Goal: Task Accomplishment & Management: Manage account settings

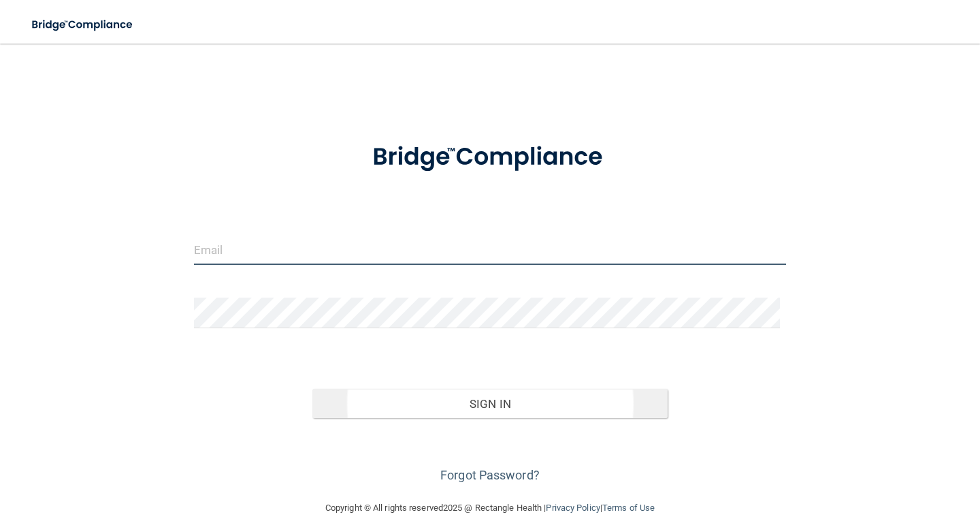
type input "[PERSON_NAME][EMAIL_ADDRESS][DOMAIN_NAME]"
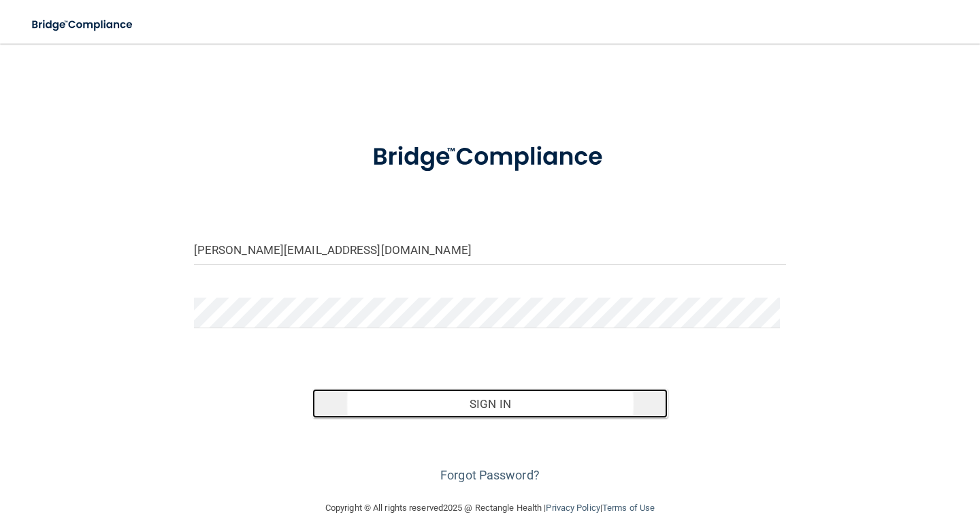
click at [469, 389] on button "Sign In" at bounding box center [489, 404] width 355 height 30
click at [472, 395] on button "Sign In" at bounding box center [489, 404] width 355 height 30
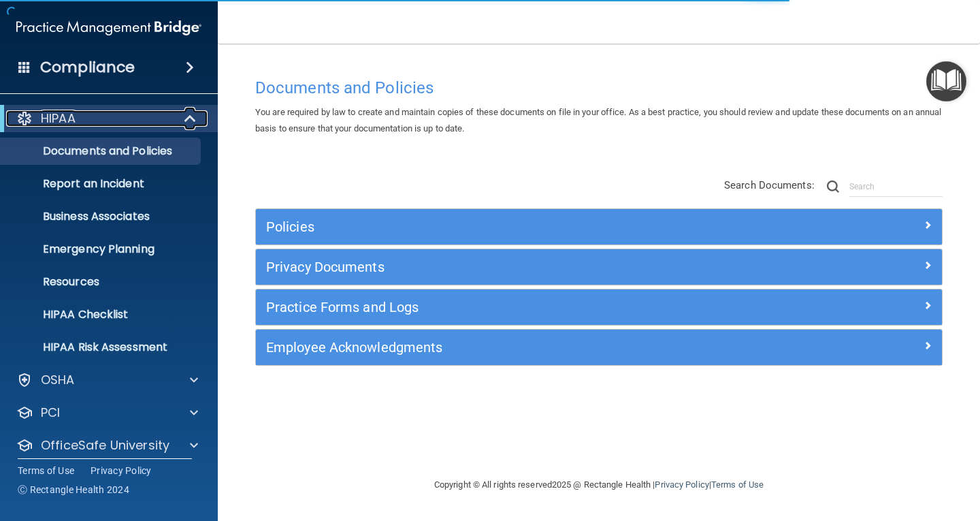
click at [192, 123] on span at bounding box center [192, 118] width 12 height 16
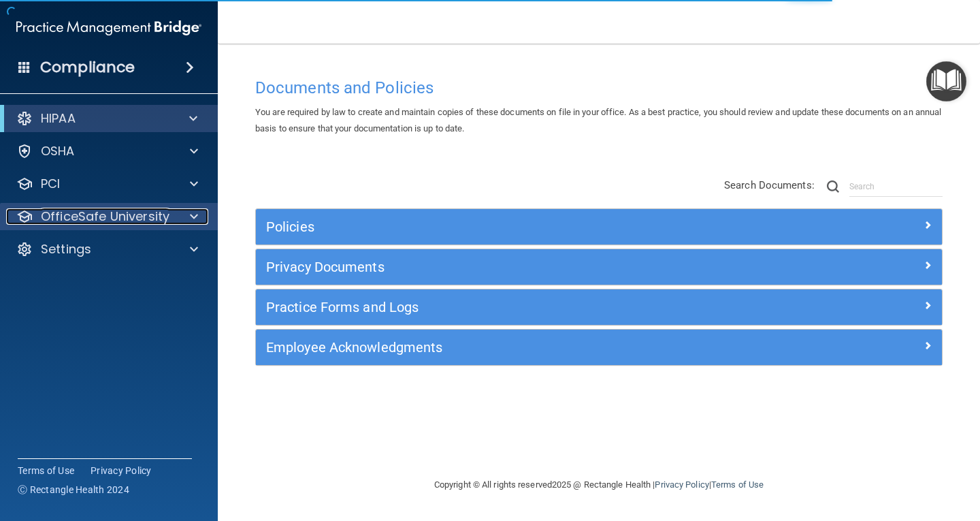
click at [185, 219] on div at bounding box center [192, 216] width 34 height 16
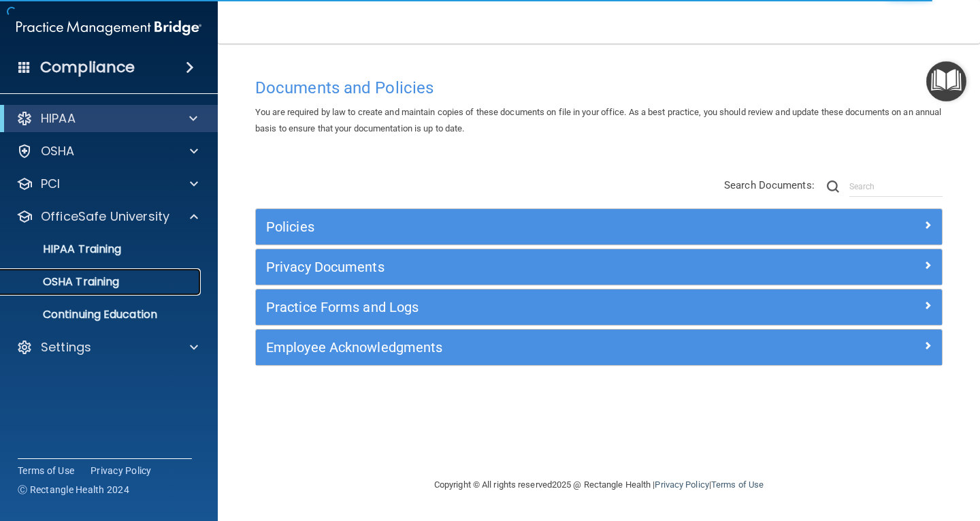
click at [125, 277] on div "OSHA Training" at bounding box center [102, 282] width 186 height 14
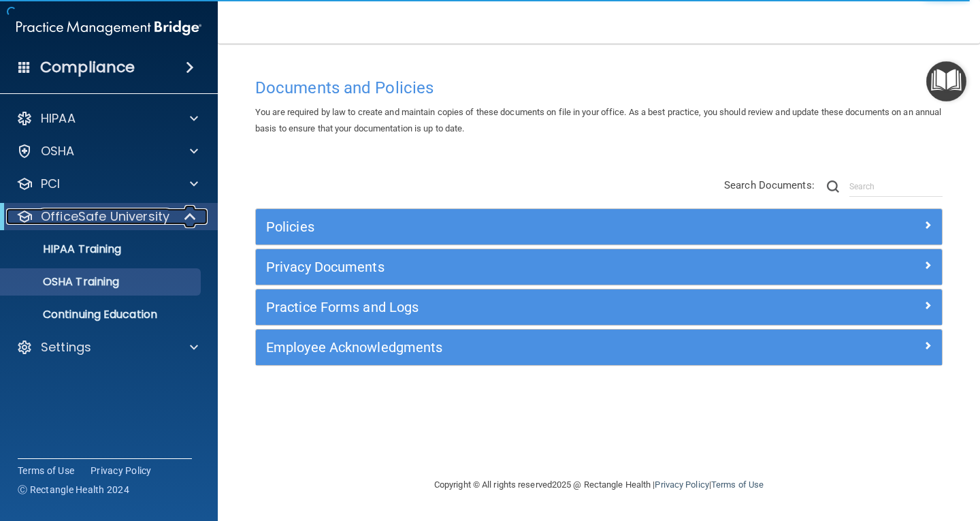
click at [194, 218] on span at bounding box center [192, 216] width 12 height 16
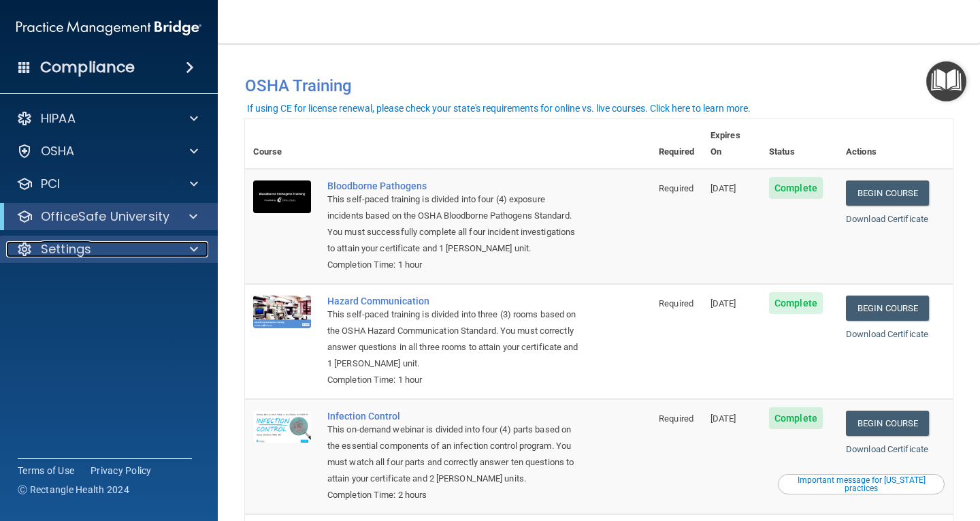
click at [188, 248] on div at bounding box center [192, 249] width 34 height 16
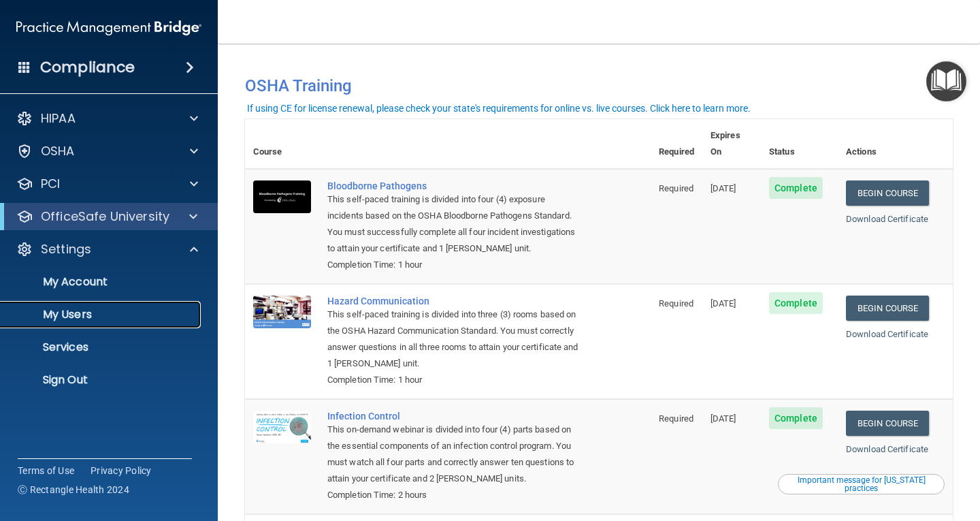
click at [82, 310] on p "My Users" at bounding box center [102, 315] width 186 height 14
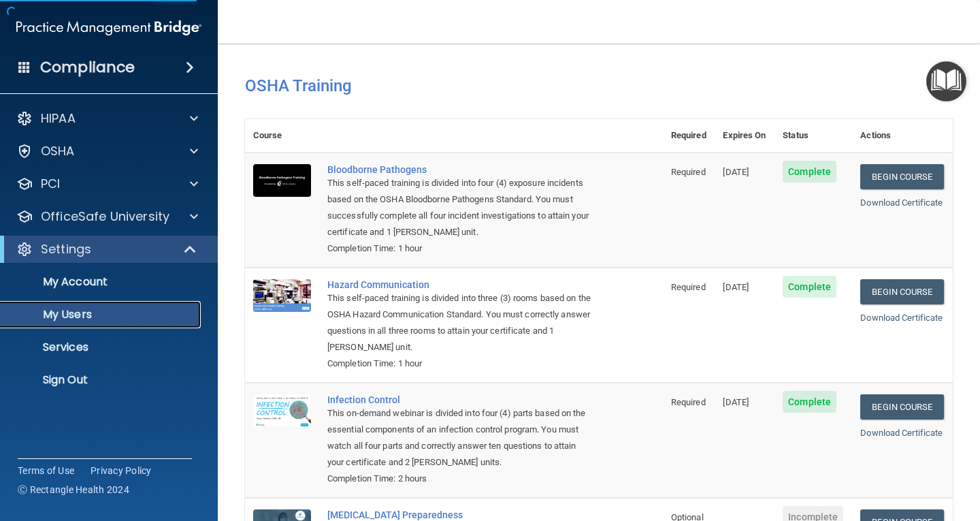
select select "20"
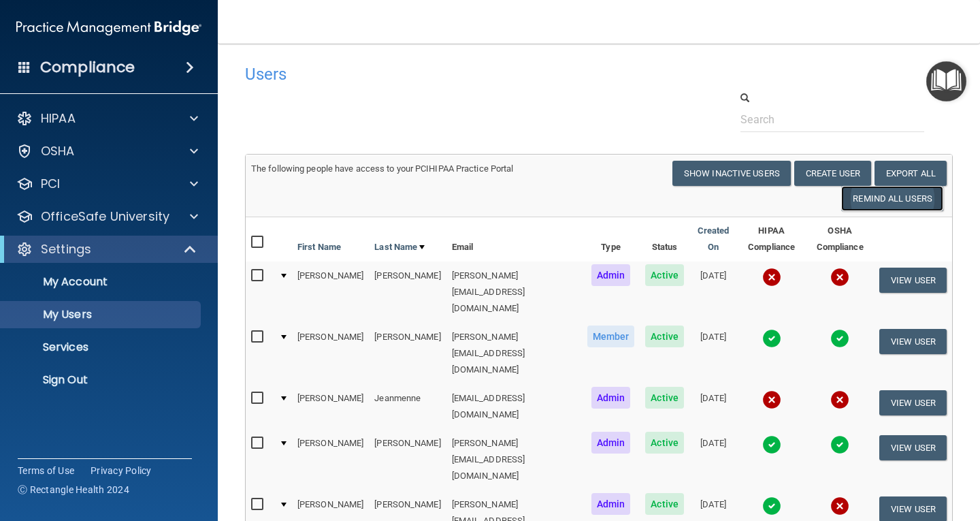
click at [865, 201] on button "Remind All Users" at bounding box center [892, 198] width 102 height 25
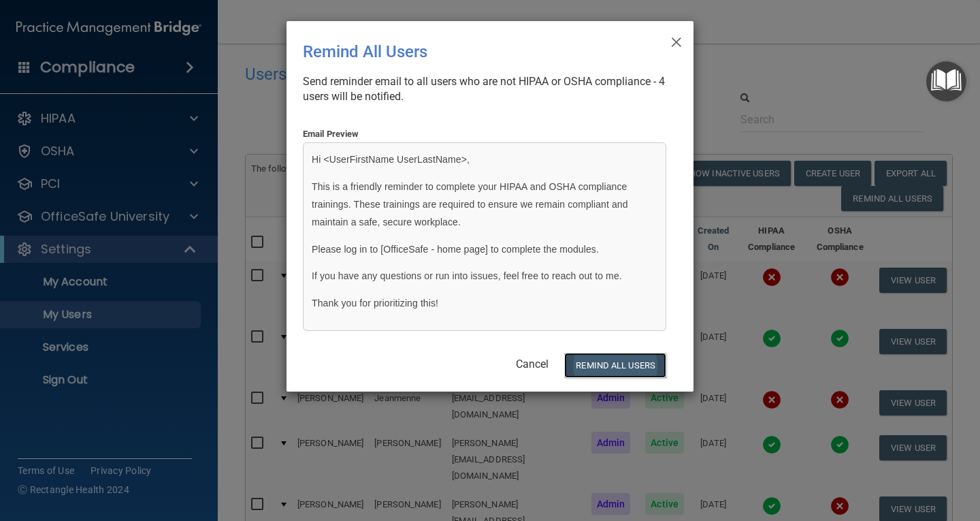
click at [616, 364] on button "REMIND ALL USERS" at bounding box center [615, 364] width 102 height 25
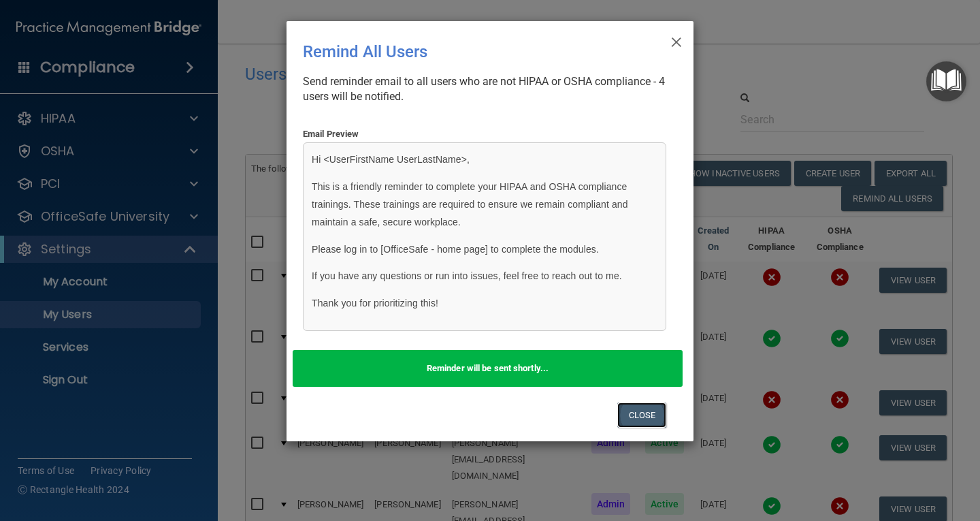
click at [642, 407] on button "Close" at bounding box center [642, 414] width 50 height 25
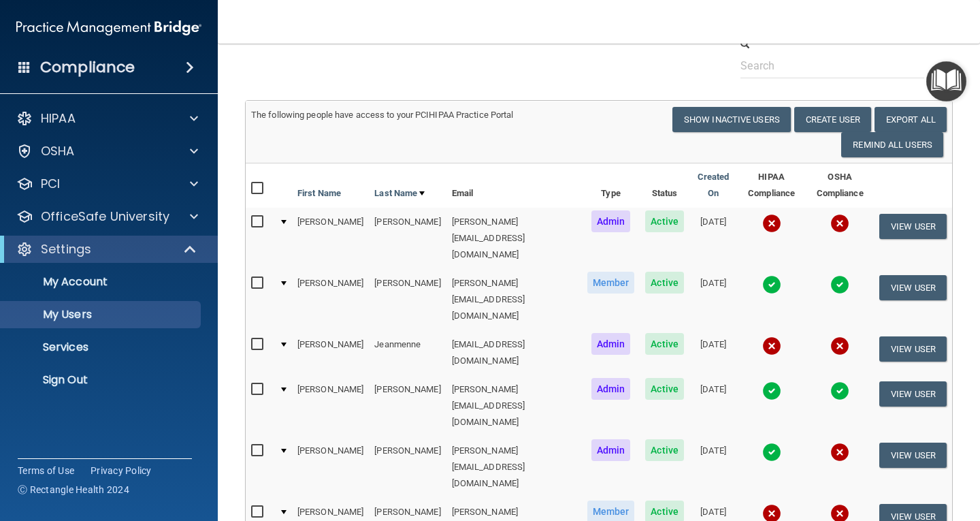
scroll to position [135, 0]
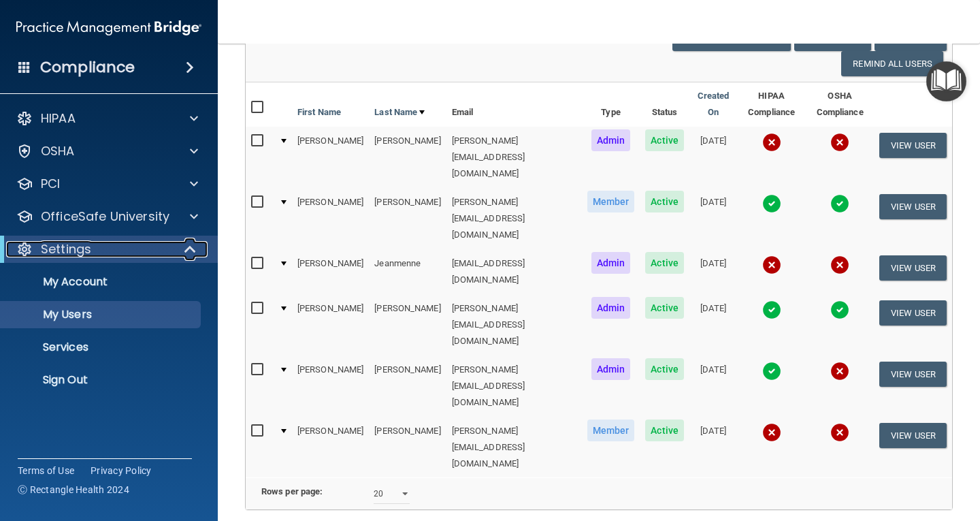
click at [175, 248] on div at bounding box center [190, 249] width 33 height 16
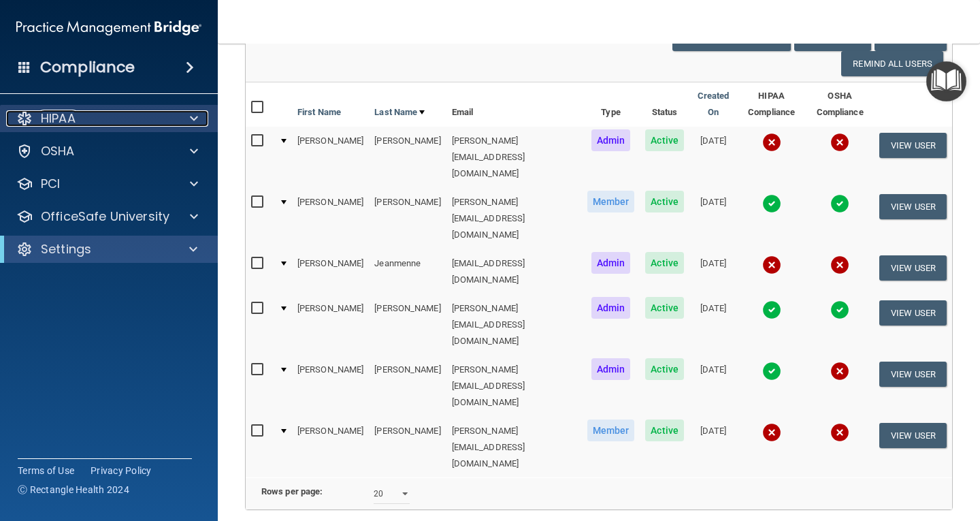
click at [191, 120] on span at bounding box center [194, 118] width 8 height 16
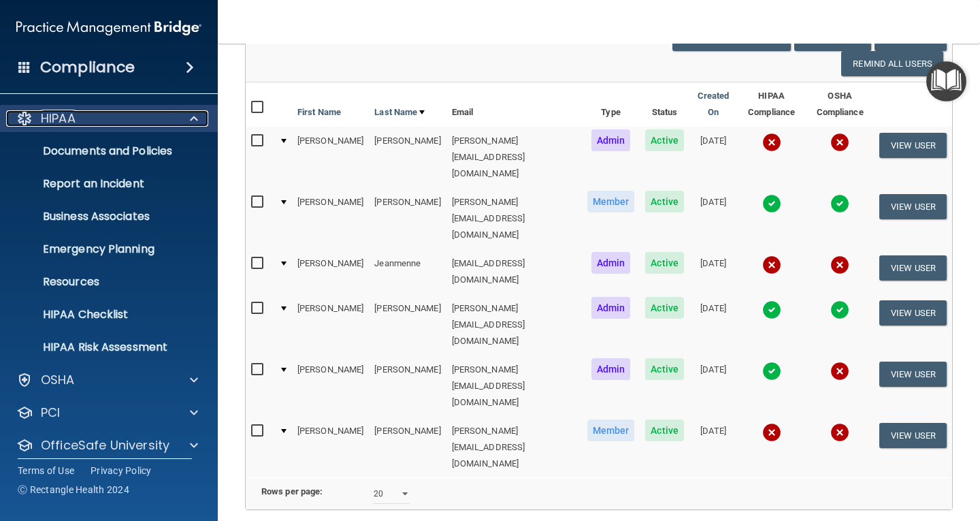
click at [195, 120] on span at bounding box center [194, 118] width 8 height 16
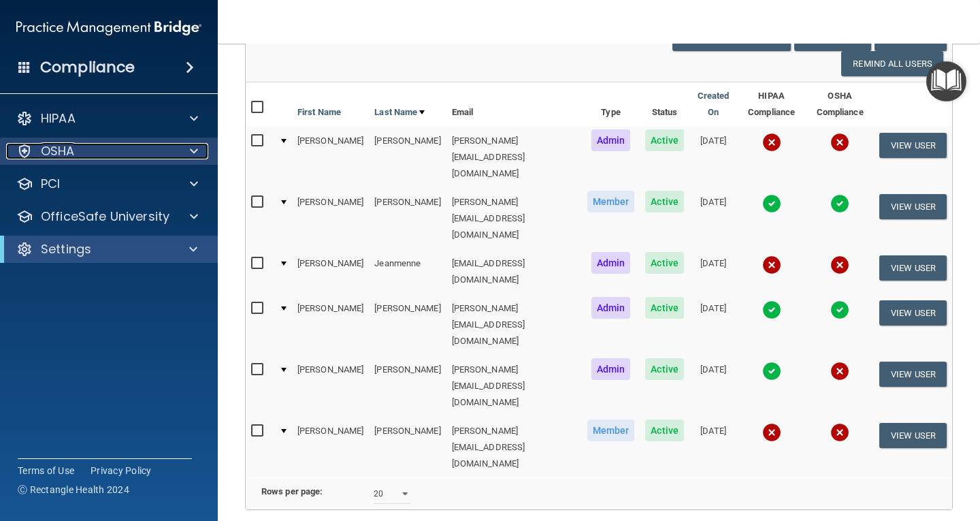
click at [196, 145] on span at bounding box center [194, 151] width 8 height 16
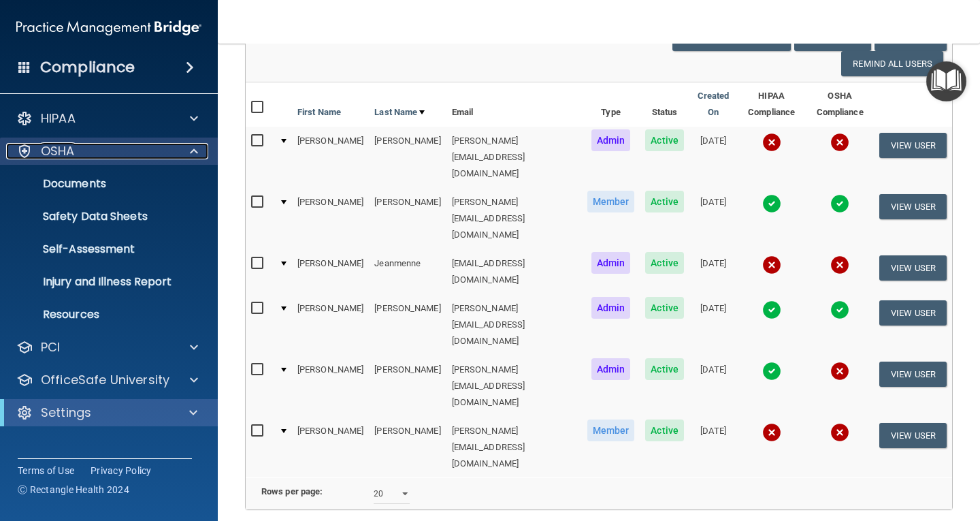
click at [196, 145] on span at bounding box center [194, 151] width 8 height 16
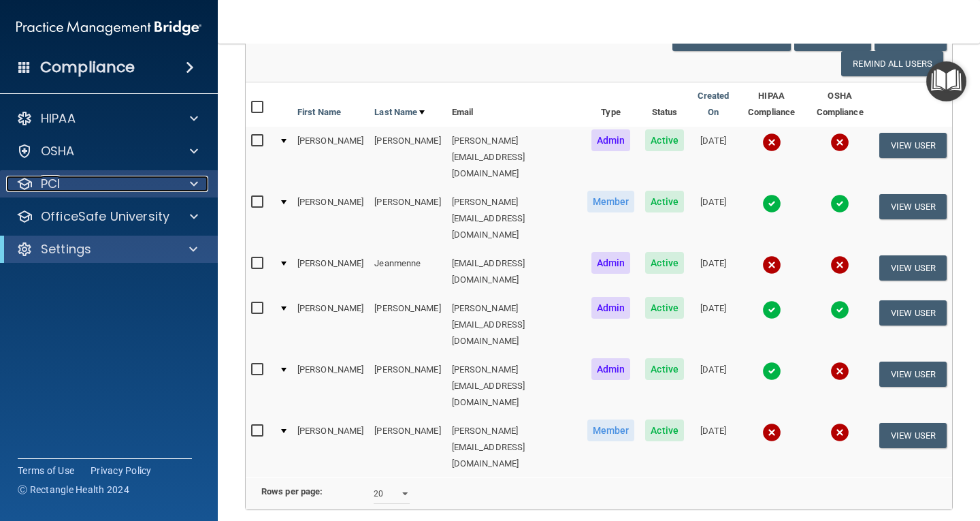
click at [187, 185] on div at bounding box center [192, 184] width 34 height 16
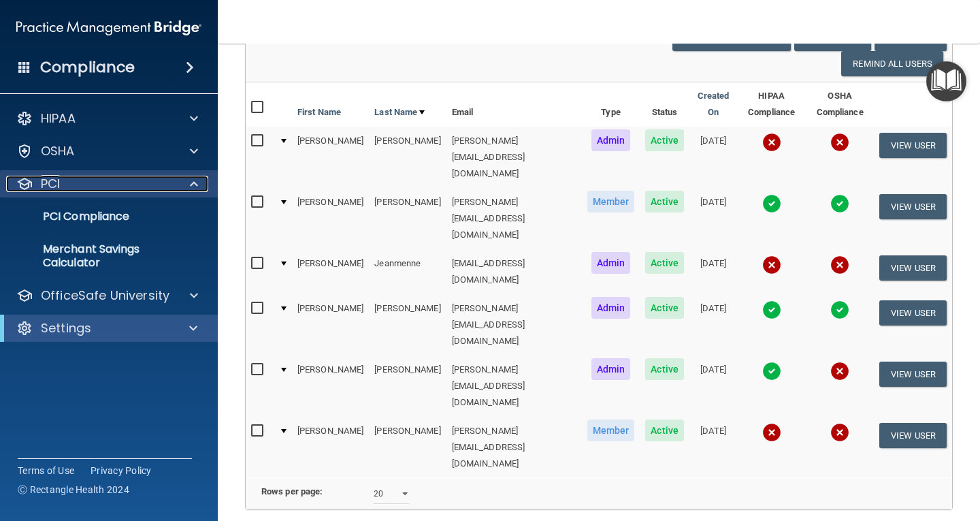
click at [187, 185] on div at bounding box center [192, 184] width 34 height 16
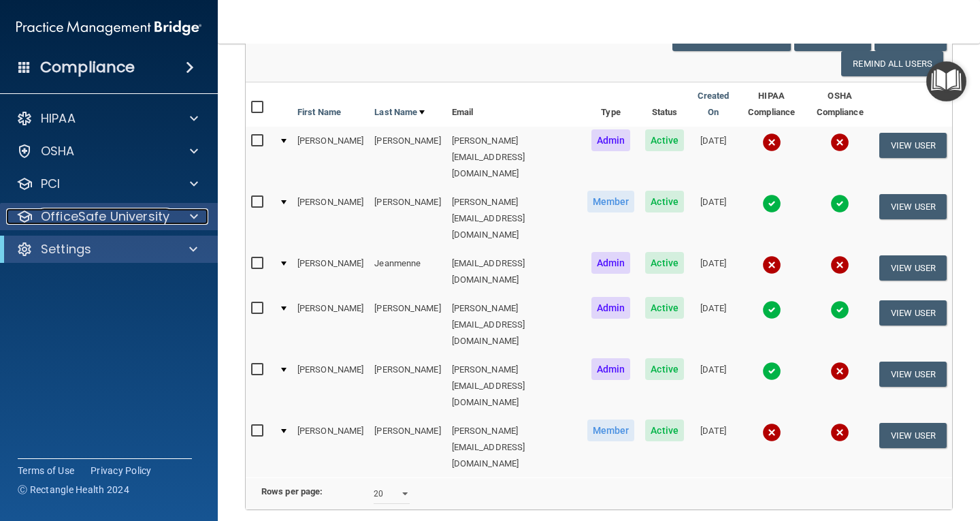
click at [194, 212] on span at bounding box center [194, 216] width 8 height 16
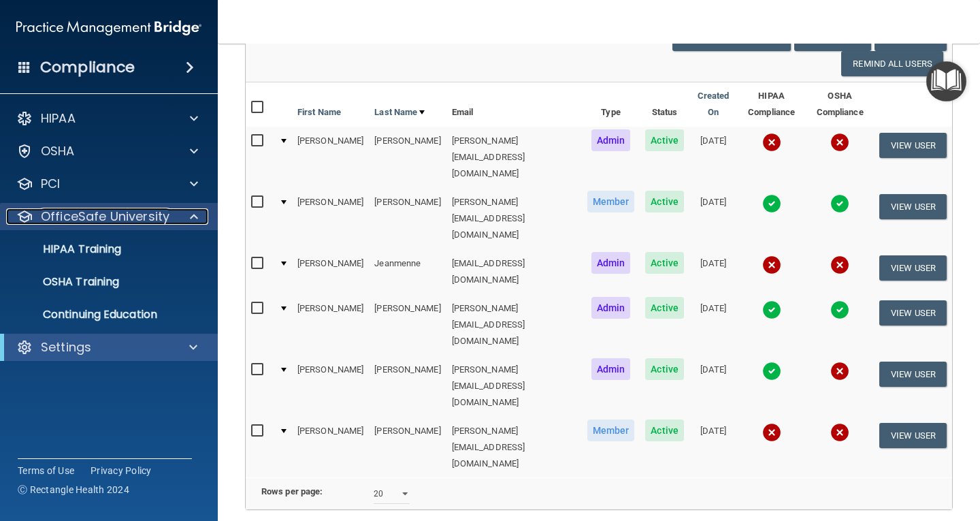
click at [194, 212] on span at bounding box center [194, 216] width 8 height 16
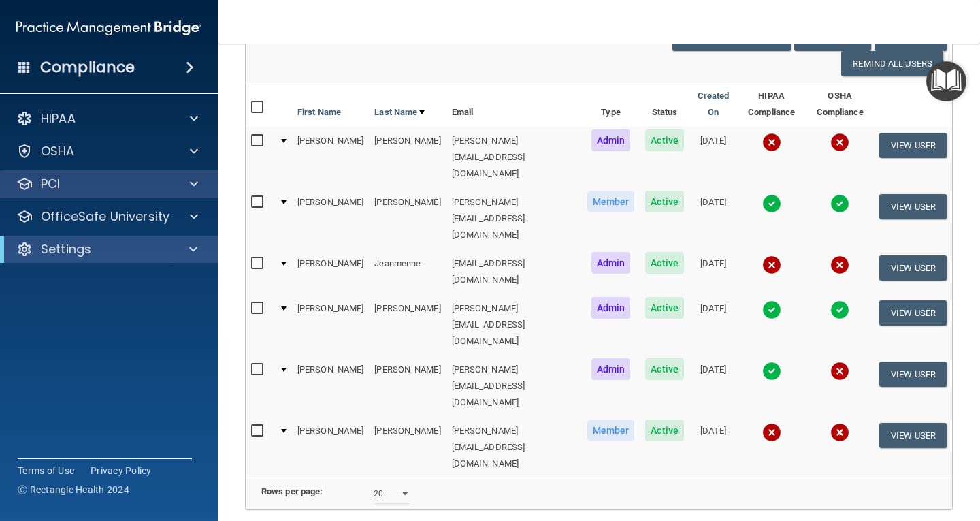
click at [197, 175] on div "PCI" at bounding box center [109, 183] width 218 height 27
click at [197, 182] on span at bounding box center [194, 184] width 8 height 16
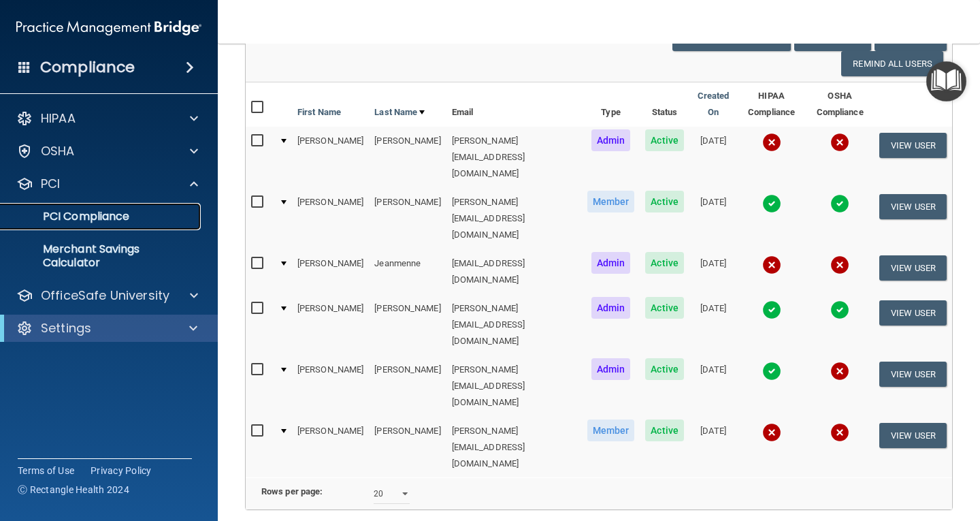
click at [93, 214] on p "PCI Compliance" at bounding box center [102, 217] width 186 height 14
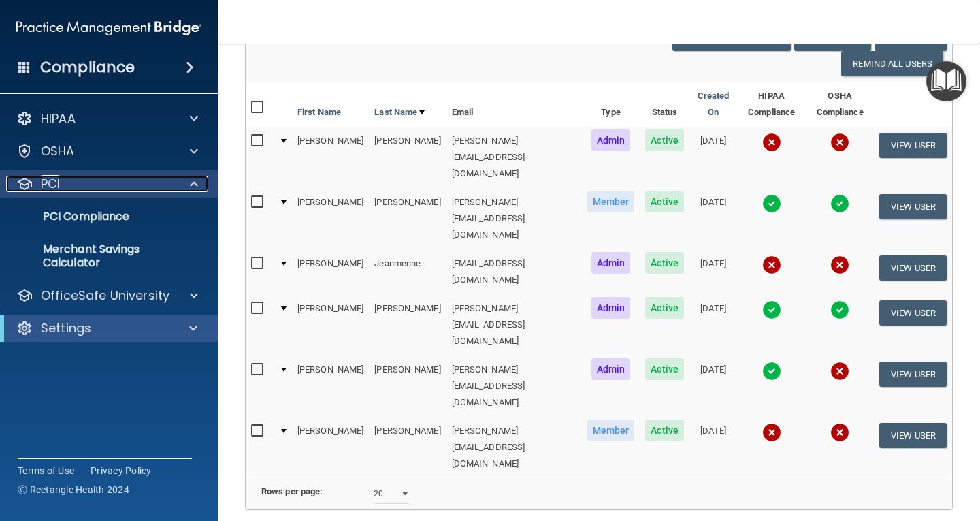
click at [191, 180] on span at bounding box center [194, 184] width 8 height 16
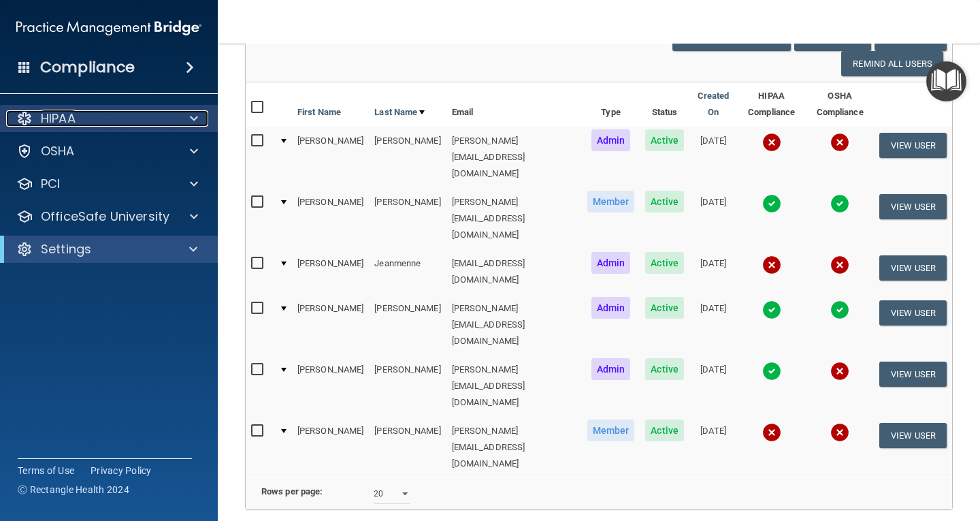
click at [193, 112] on span at bounding box center [194, 118] width 8 height 16
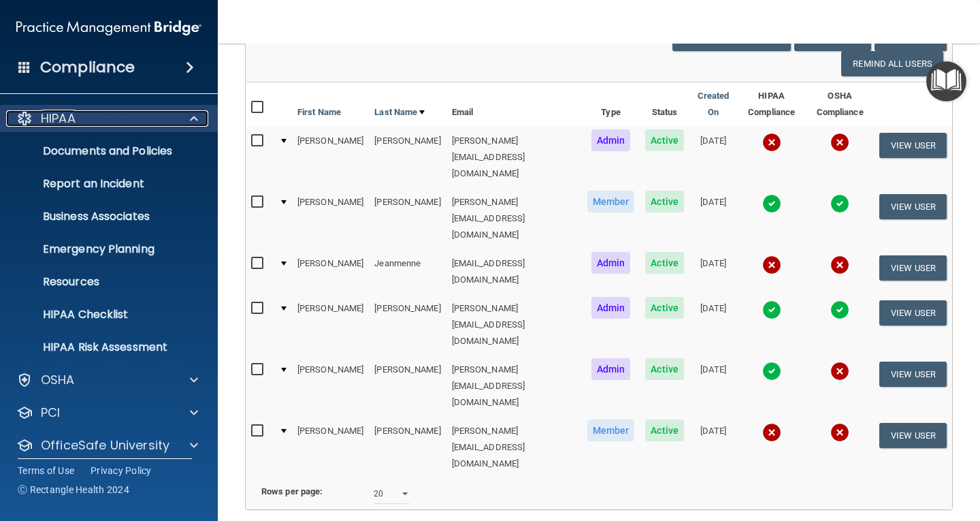
click at [194, 121] on span at bounding box center [194, 118] width 8 height 16
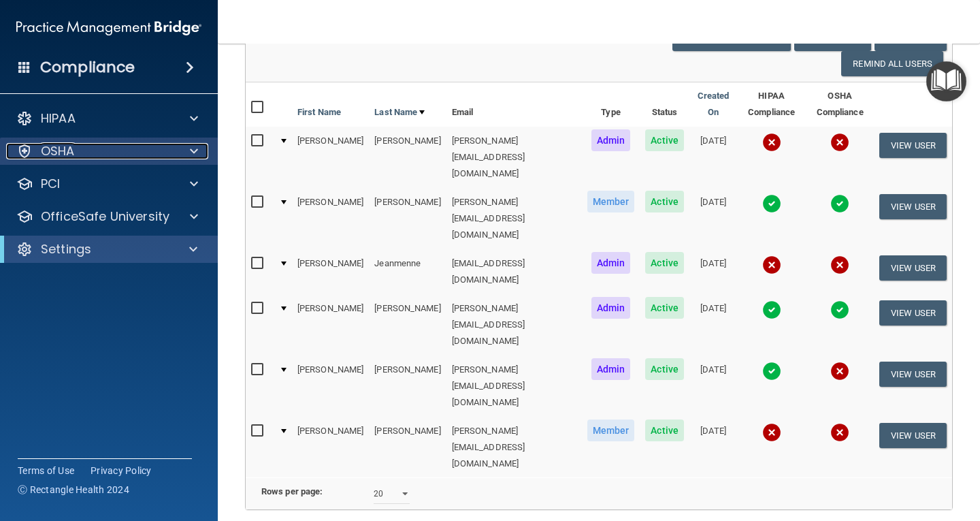
click at [192, 150] on span at bounding box center [194, 151] width 8 height 16
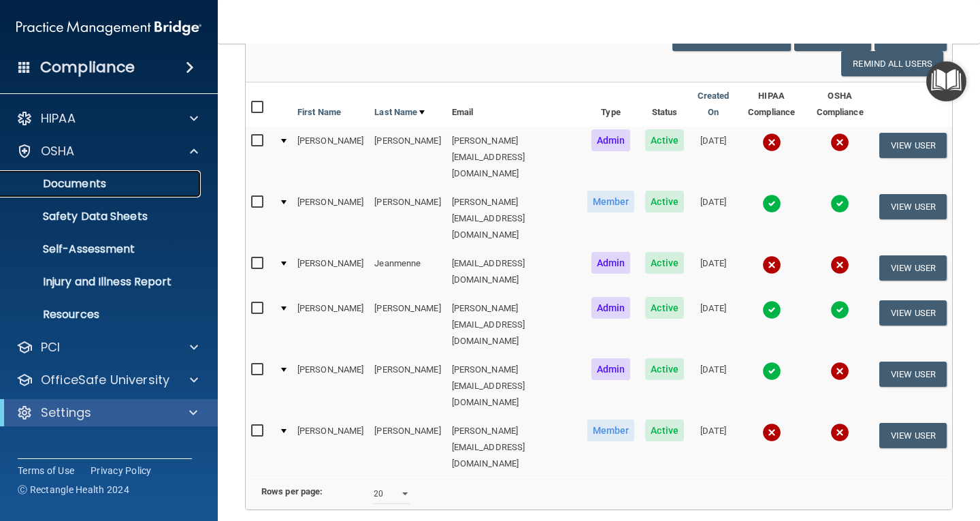
click at [82, 186] on p "Documents" at bounding box center [102, 184] width 186 height 14
